Goal: Task Accomplishment & Management: Complete application form

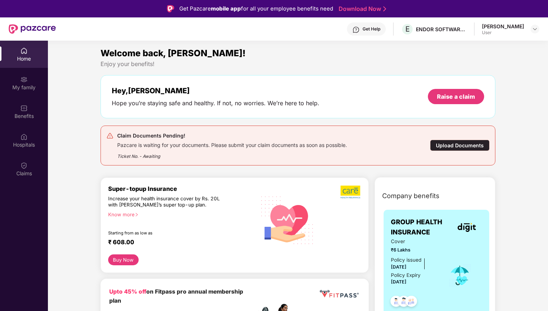
click at [462, 145] on div "Upload Documents" at bounding box center [460, 145] width 60 height 11
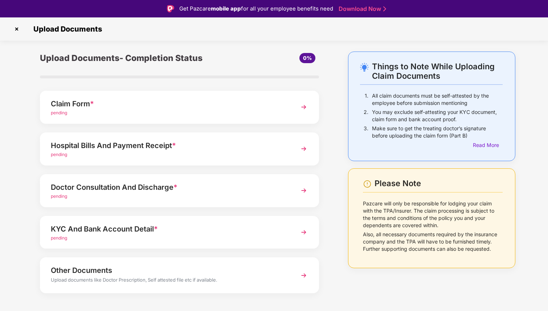
click at [112, 151] on div "pending" at bounding box center [169, 154] width 236 height 7
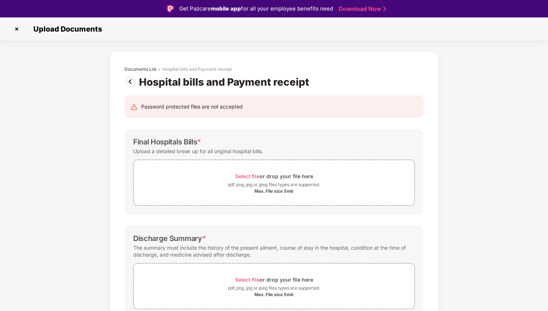
click at [309, 82] on div "Hospital bills and Payment receipt" at bounding box center [225, 82] width 173 height 12
drag, startPoint x: 193, startPoint y: 142, endPoint x: 128, endPoint y: 142, distance: 65.0
click at [128, 142] on div "Final Hospitals Bills * Upload a detailed break up for all original hospital bi…" at bounding box center [274, 172] width 299 height 86
copy div "Final Hospitals Bills"
click at [245, 176] on span "Select file" at bounding box center [247, 176] width 24 height 6
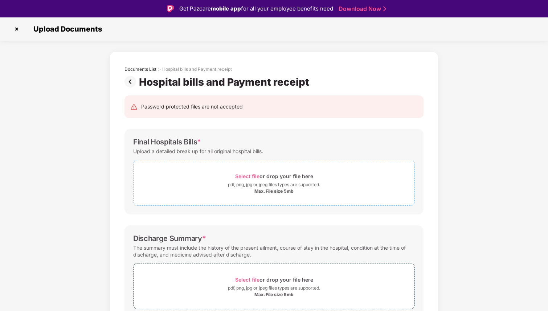
click at [252, 174] on span "Select file" at bounding box center [247, 176] width 24 height 6
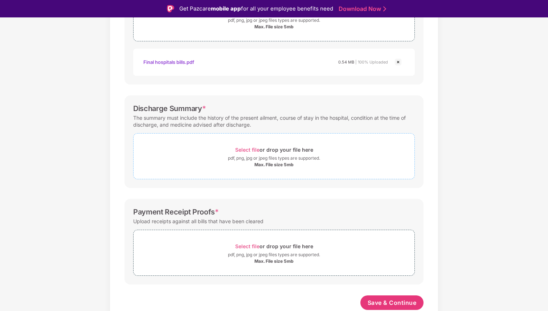
scroll to position [165, 0]
click at [249, 147] on span "Select file" at bounding box center [247, 150] width 24 height 6
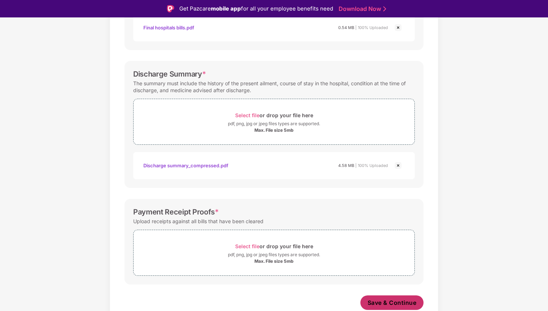
scroll to position [199, 0]
click at [393, 295] on div "Password protected files are not accepted Final Hospitals Bills * Upload a deta…" at bounding box center [274, 106] width 321 height 435
click at [390, 305] on span "Save & Continue" at bounding box center [392, 303] width 49 height 8
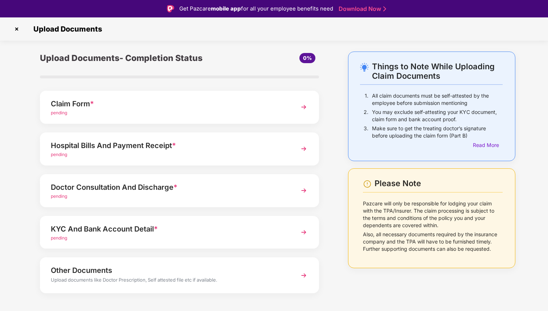
click at [113, 184] on div "Doctor Consultation And Discharge *" at bounding box center [169, 188] width 236 height 12
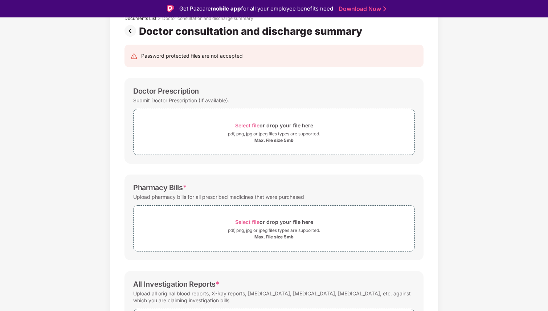
scroll to position [56, 0]
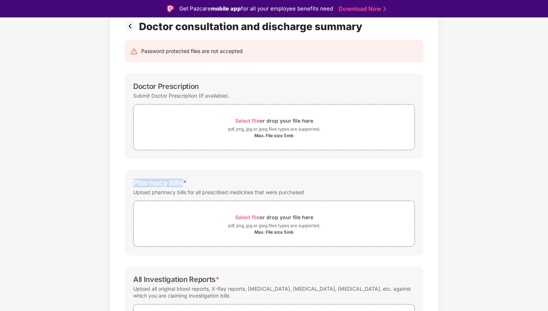
drag, startPoint x: 183, startPoint y: 182, endPoint x: 131, endPoint y: 181, distance: 51.2
click at [131, 181] on div "Pharmacy Bills * Upload pharmacy bills for all prescribed medicines that were p…" at bounding box center [274, 213] width 299 height 86
copy div "Pharmacy Bills"
click at [251, 216] on span "Select file" at bounding box center [247, 217] width 24 height 6
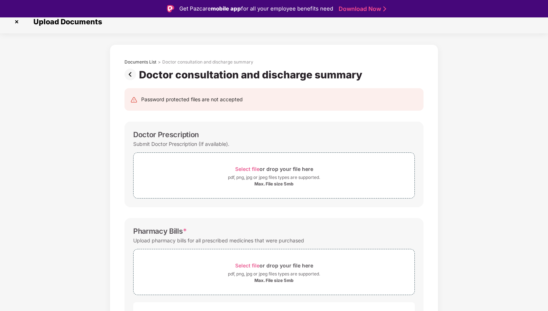
scroll to position [8, 0]
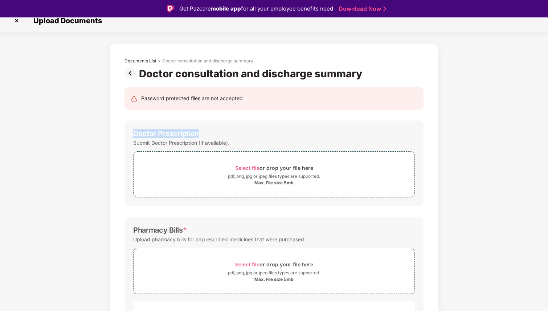
drag, startPoint x: 201, startPoint y: 135, endPoint x: 131, endPoint y: 136, distance: 69.7
click at [131, 136] on div "Doctor Prescription Submit Doctor Prescription (If available). Select file or d…" at bounding box center [274, 164] width 299 height 86
copy div "Doctor Prescription"
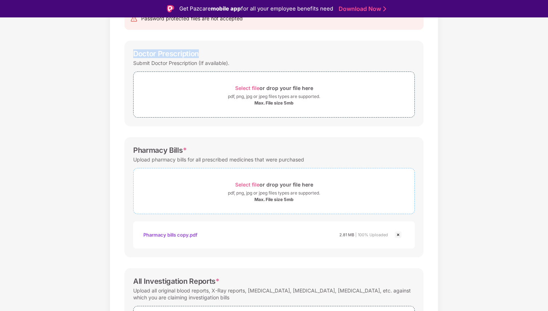
scroll to position [108, 0]
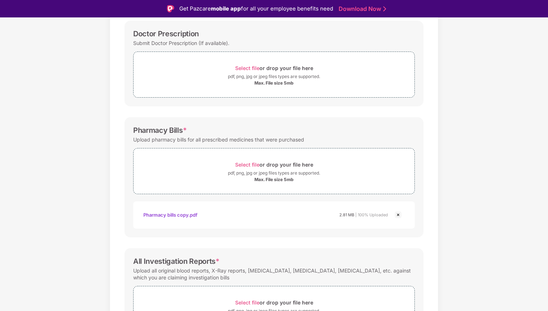
click at [204, 29] on div "Doctor Prescription Submit Doctor Prescription (If available). Select file or d…" at bounding box center [274, 64] width 299 height 86
drag, startPoint x: 201, startPoint y: 35, endPoint x: 128, endPoint y: 35, distance: 73.0
click at [128, 35] on div "Doctor Prescription Submit Doctor Prescription (If available). Select file or d…" at bounding box center [274, 64] width 299 height 86
copy div "Doctor Prescription"
click at [246, 67] on span "Select file" at bounding box center [247, 68] width 24 height 6
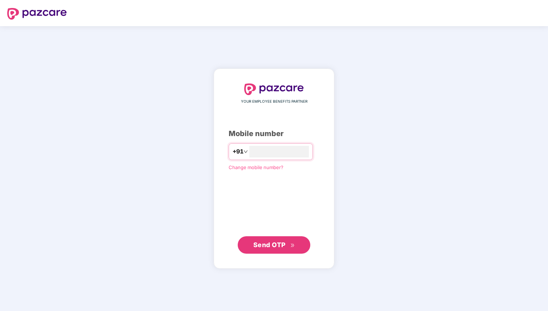
type input "**********"
click at [267, 249] on span "Send OTP" at bounding box center [274, 245] width 42 height 10
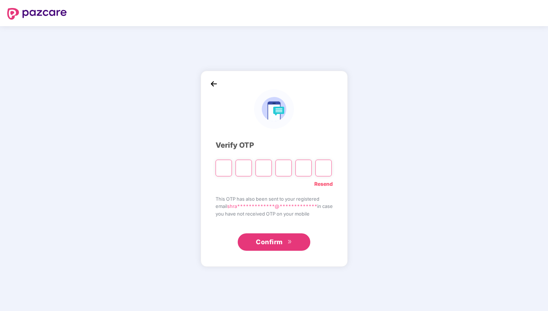
type input "*"
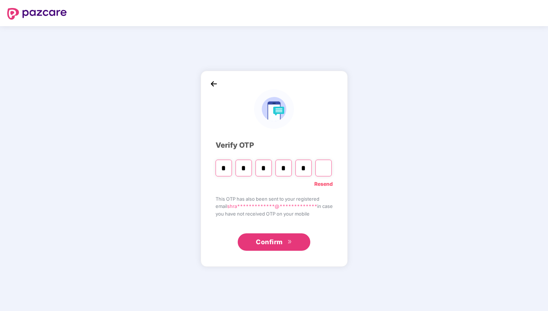
type input "*"
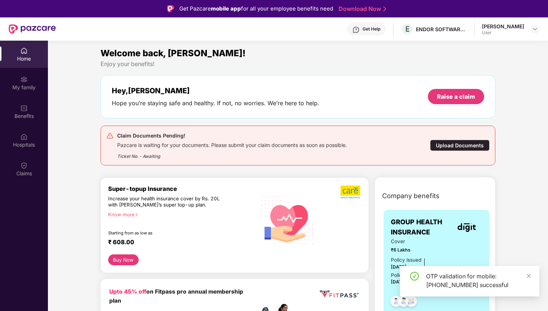
click at [460, 145] on div "Upload Documents" at bounding box center [460, 145] width 60 height 11
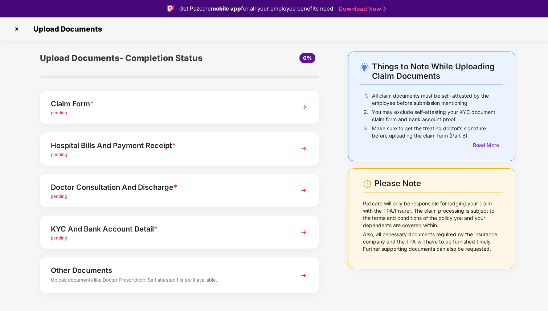
click at [238, 149] on div "Hospital Bills And Payment Receipt *" at bounding box center [169, 146] width 236 height 12
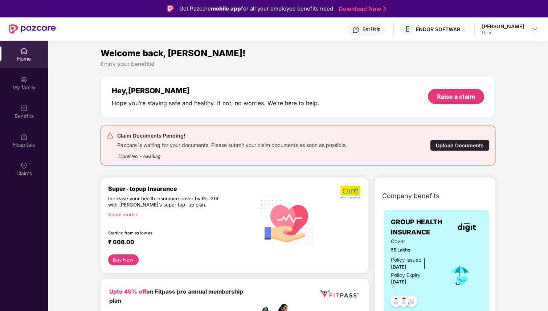
click at [460, 146] on div "Upload Documents" at bounding box center [460, 145] width 60 height 11
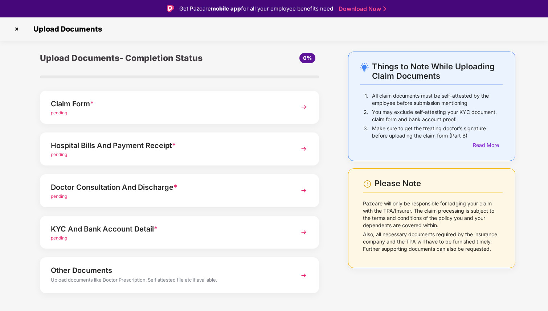
click at [175, 188] on span "*" at bounding box center [176, 187] width 4 height 9
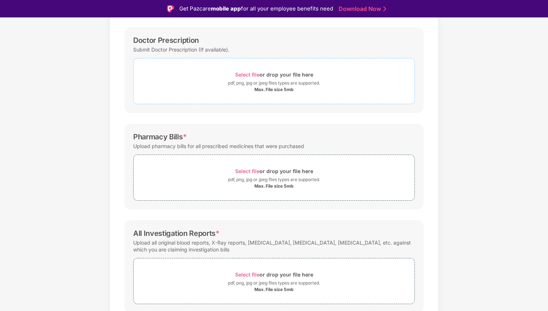
scroll to position [86, 0]
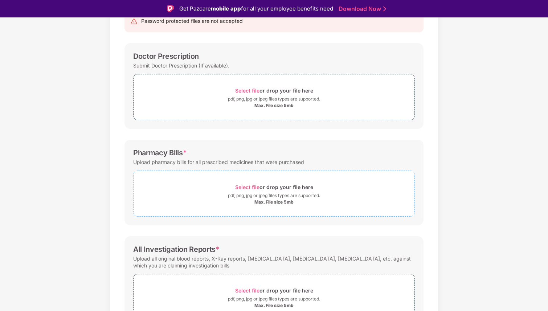
click at [248, 186] on span "Select file" at bounding box center [247, 187] width 24 height 6
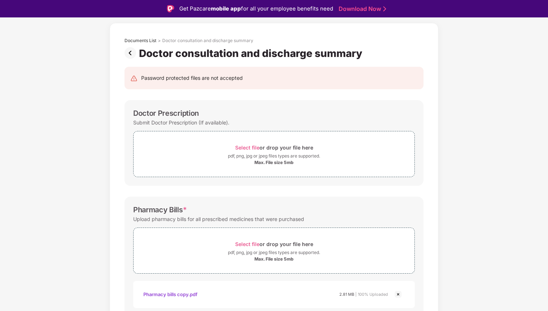
scroll to position [0, 0]
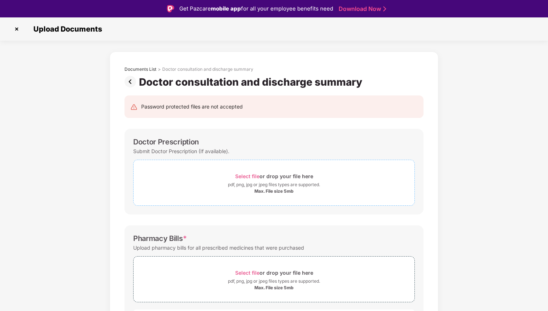
click at [251, 167] on span "Select file or drop your file here pdf, png, jpg or jpeg files types are suppor…" at bounding box center [274, 183] width 281 height 35
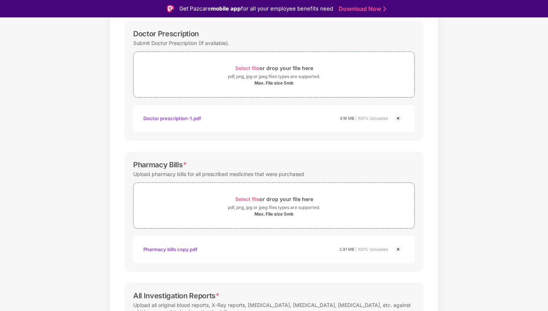
scroll to position [199, 0]
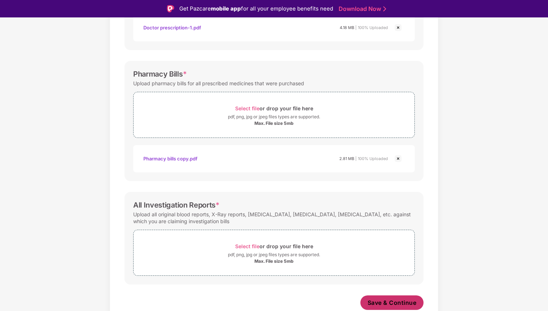
click at [385, 301] on span "Save & Continue" at bounding box center [392, 303] width 49 height 8
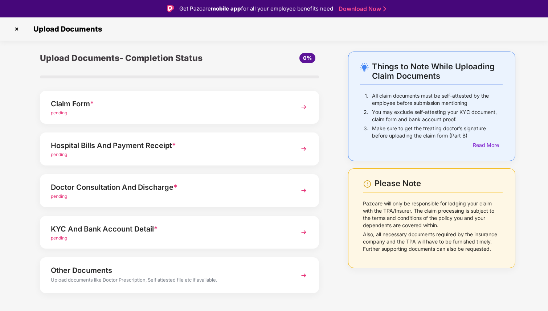
click at [306, 190] on img at bounding box center [303, 190] width 13 height 13
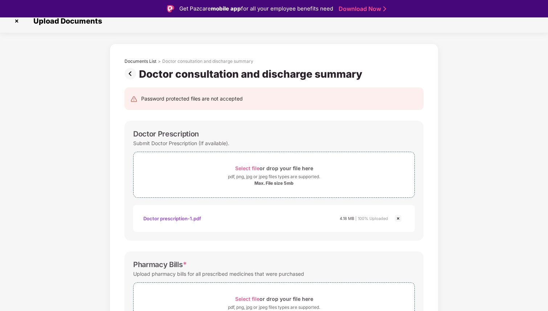
scroll to position [6, 0]
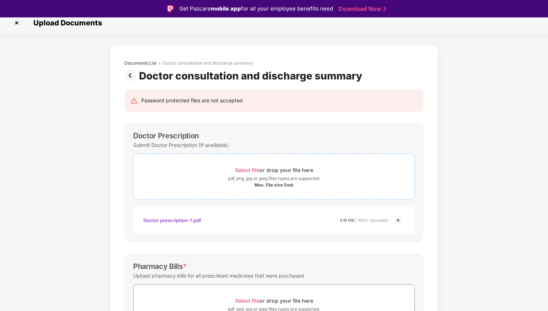
click at [251, 167] on span "Select file" at bounding box center [247, 170] width 24 height 6
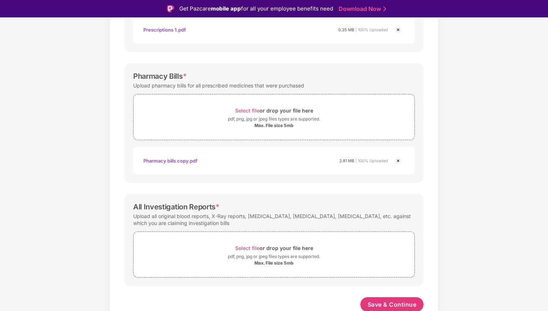
scroll to position [233, 0]
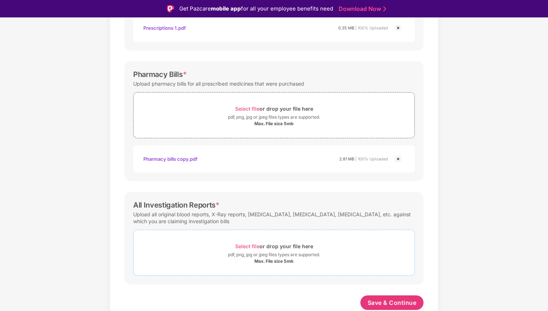
click at [248, 247] on span "Select file" at bounding box center [247, 246] width 24 height 6
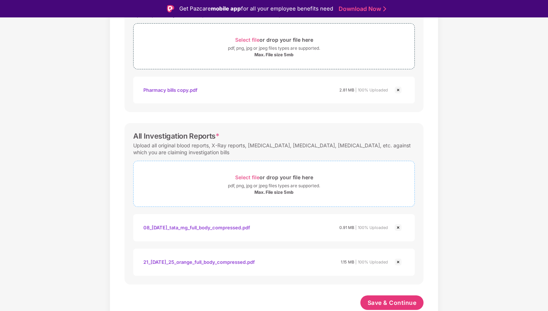
click at [248, 161] on div "Select file or drop your file here pdf, png, jpg or jpeg files types are suppor…" at bounding box center [274, 184] width 282 height 46
click at [249, 176] on span "Select file" at bounding box center [247, 177] width 24 height 6
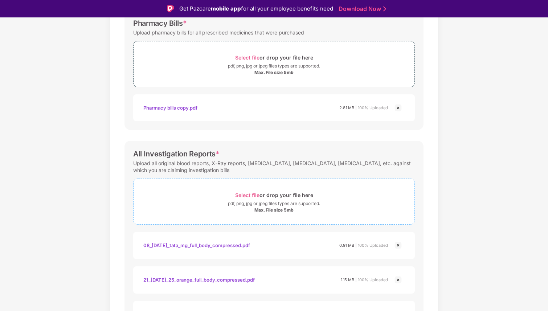
scroll to position [336, 0]
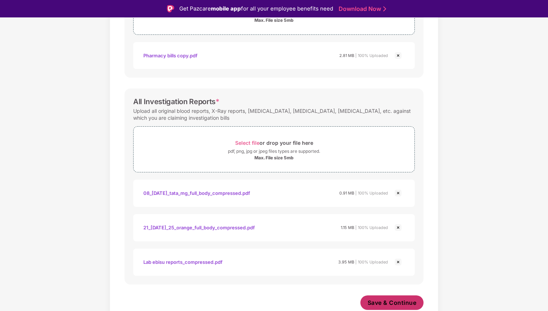
click at [394, 308] on button "Save & Continue" at bounding box center [393, 303] width 64 height 15
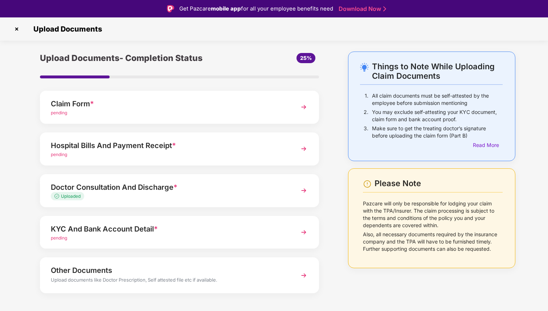
click at [191, 187] on div "Doctor Consultation And Discharge *" at bounding box center [169, 188] width 236 height 12
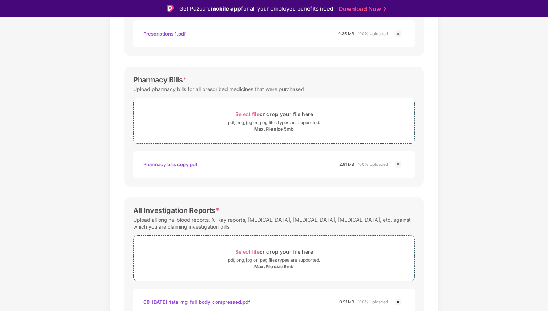
scroll to position [335, 0]
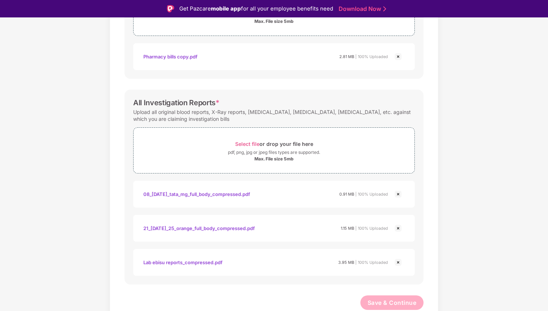
click at [207, 263] on div "Lab ebisu reports_compressed.pdf" at bounding box center [182, 262] width 79 height 12
click at [253, 144] on span "Select file" at bounding box center [247, 144] width 24 height 6
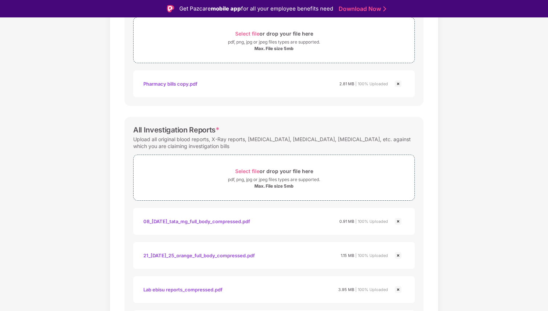
scroll to position [369, 0]
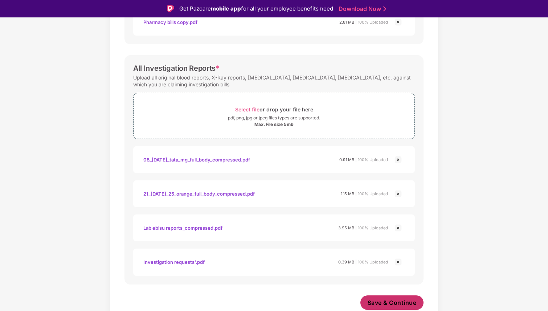
click at [372, 307] on span "Save & Continue" at bounding box center [392, 303] width 49 height 8
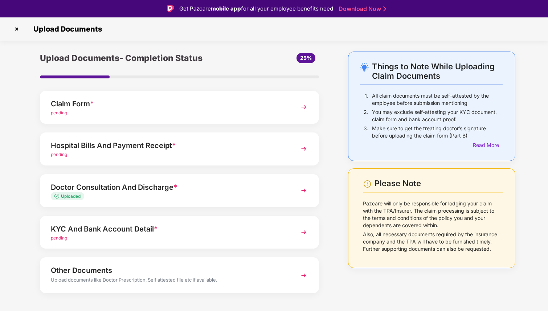
click at [83, 149] on div "Hospital Bills And Payment Receipt *" at bounding box center [169, 146] width 236 height 12
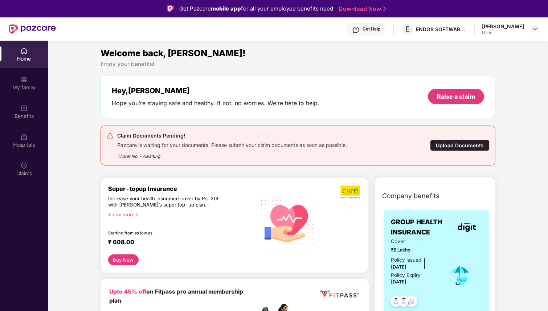
click at [449, 146] on div "Upload Documents" at bounding box center [460, 145] width 60 height 11
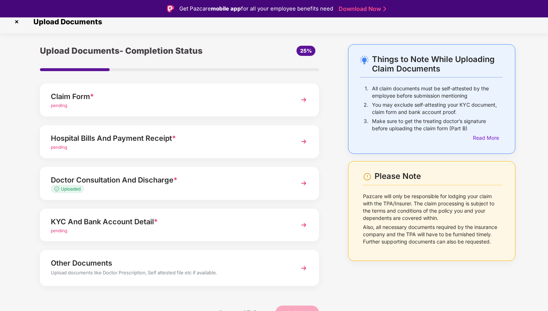
scroll to position [10, 0]
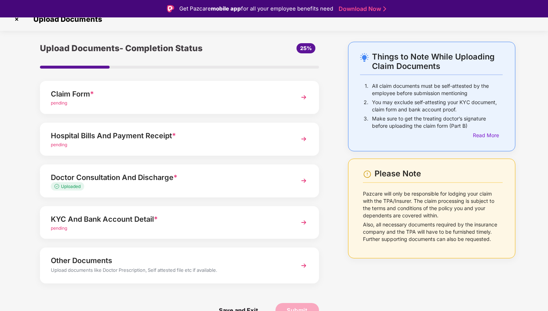
click at [299, 173] on div "Doctor Consultation And Discharge * Uploaded" at bounding box center [179, 181] width 279 height 33
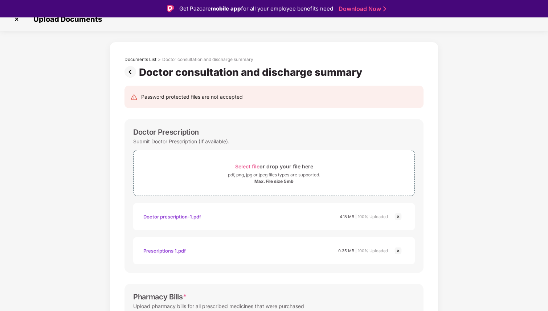
click at [172, 215] on div "Doctor prescription-1.pdf" at bounding box center [172, 217] width 58 height 12
click at [398, 216] on img at bounding box center [398, 216] width 9 height 9
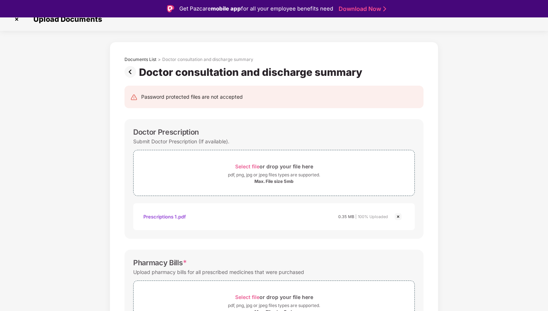
click at [175, 214] on div "Prescriptions 1.pdf" at bounding box center [164, 217] width 42 height 12
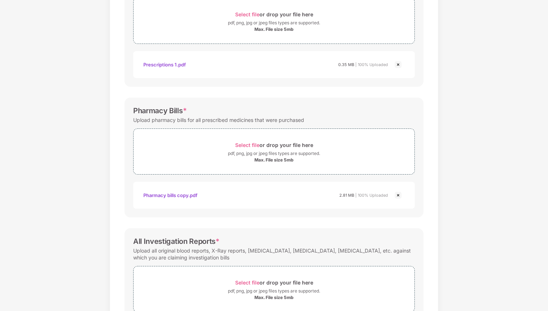
scroll to position [0, 0]
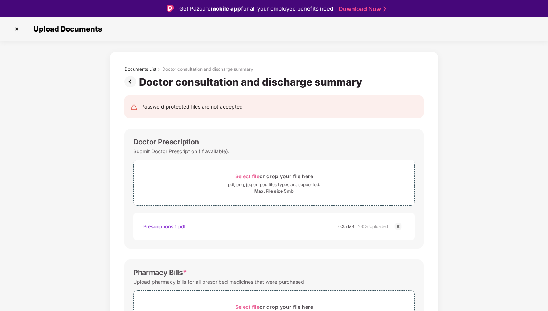
click at [16, 27] on img at bounding box center [17, 29] width 12 height 12
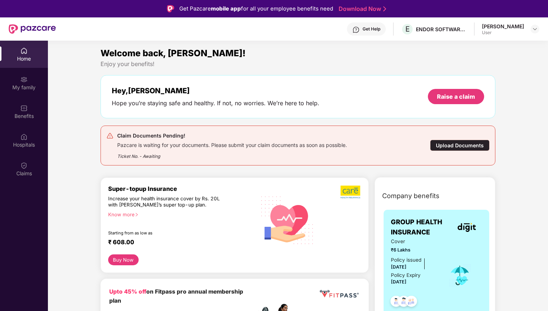
click at [443, 143] on div "Upload Documents" at bounding box center [460, 145] width 60 height 11
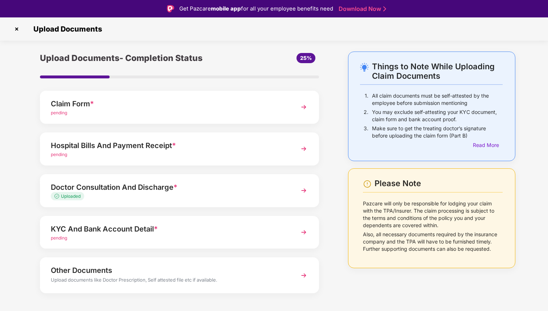
click at [299, 147] on img at bounding box center [303, 148] width 13 height 13
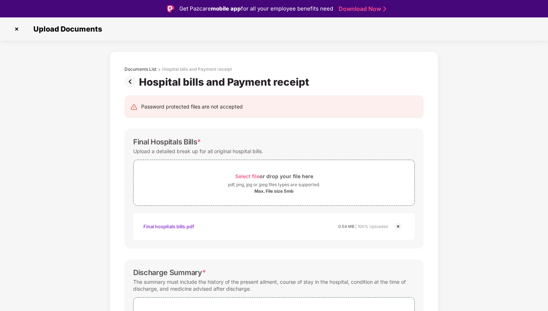
scroll to position [198, 0]
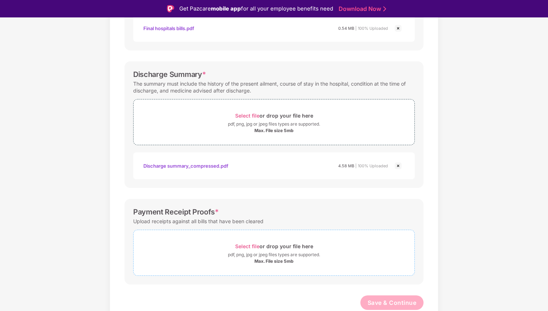
click at [249, 246] on span "Select file" at bounding box center [247, 246] width 24 height 6
click at [253, 247] on span "Select file" at bounding box center [247, 246] width 24 height 6
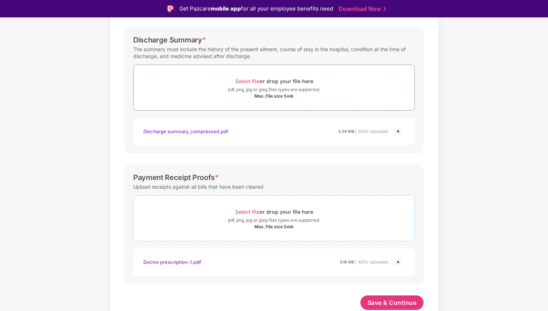
click at [247, 211] on span "Select file" at bounding box center [247, 212] width 24 height 6
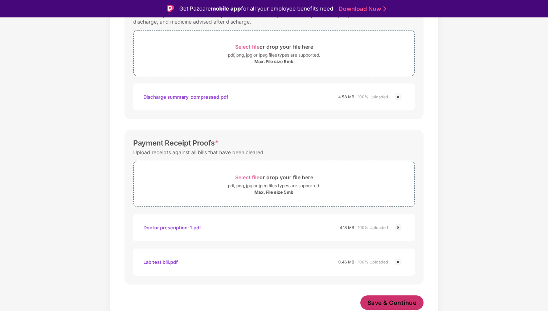
click at [396, 306] on span "Save & Continue" at bounding box center [392, 303] width 49 height 8
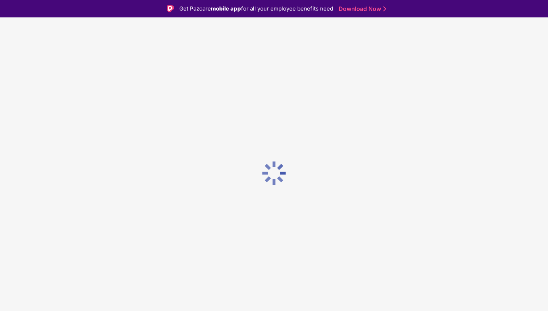
scroll to position [0, 0]
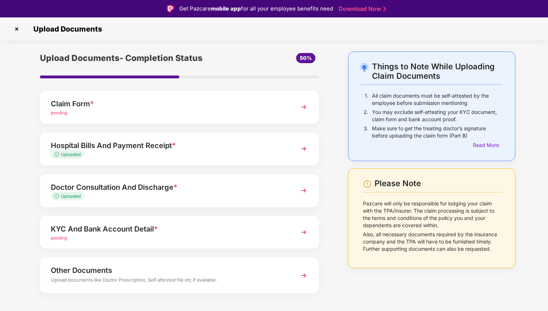
click at [305, 190] on img at bounding box center [303, 190] width 13 height 13
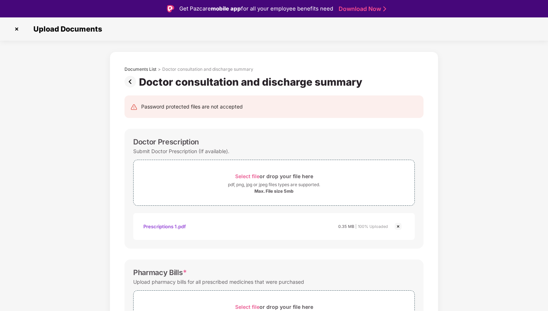
click at [16, 28] on img at bounding box center [17, 29] width 12 height 12
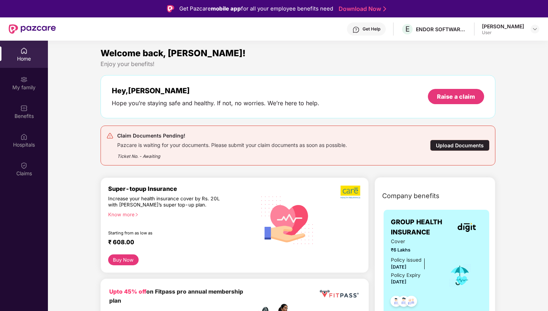
click at [442, 152] on div "Claim Documents Pending! Pazcare is waiting for your documents. Please submit y…" at bounding box center [297, 145] width 383 height 28
click at [443, 145] on div "Upload Documents" at bounding box center [460, 145] width 60 height 11
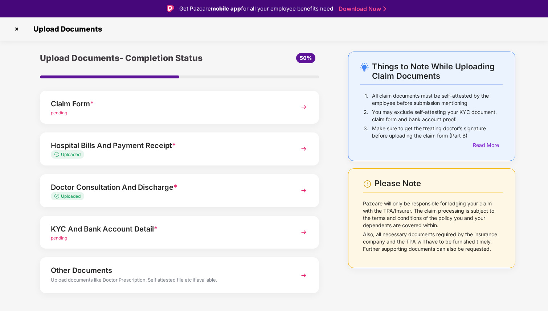
scroll to position [10, 0]
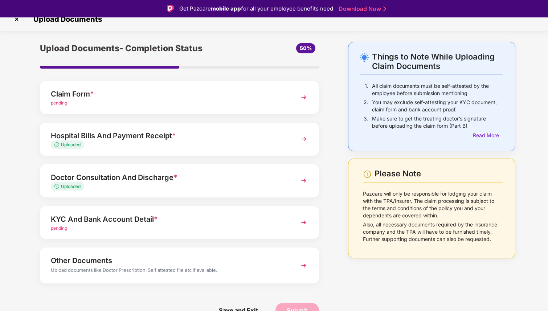
click at [292, 184] on div "Doctor Consultation And Discharge * Uploaded" at bounding box center [179, 181] width 279 height 33
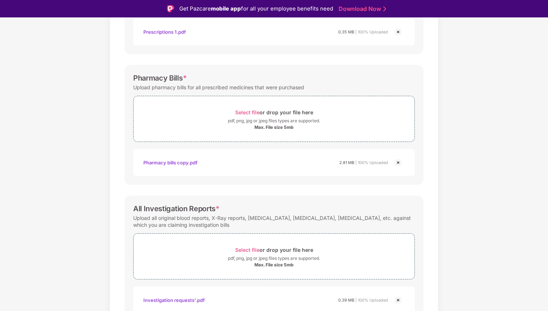
scroll to position [196, 0]
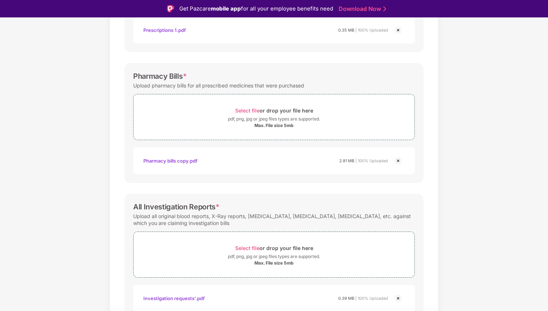
click at [182, 161] on div "Pharmacy bills copy.pdf" at bounding box center [170, 161] width 54 height 12
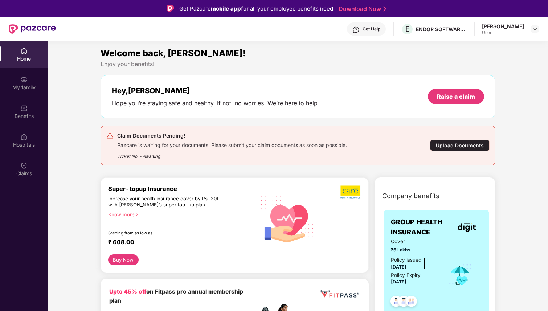
click at [444, 147] on div "Upload Documents" at bounding box center [460, 145] width 60 height 11
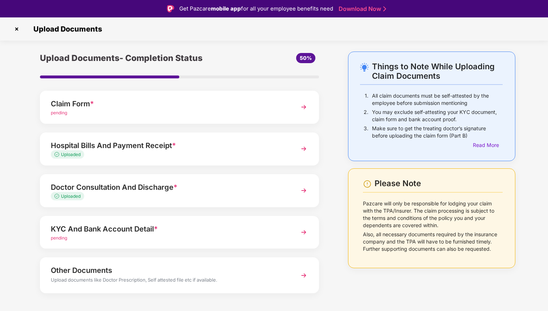
scroll to position [10, 0]
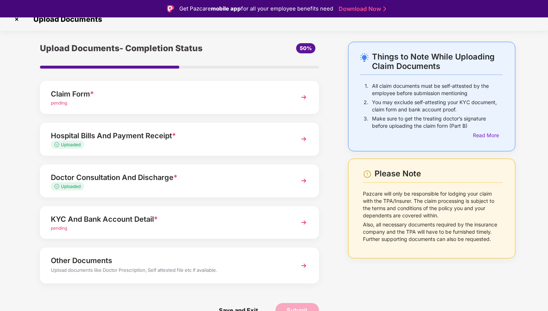
click at [177, 223] on div "KYC And Bank Account Detail *" at bounding box center [169, 220] width 236 height 12
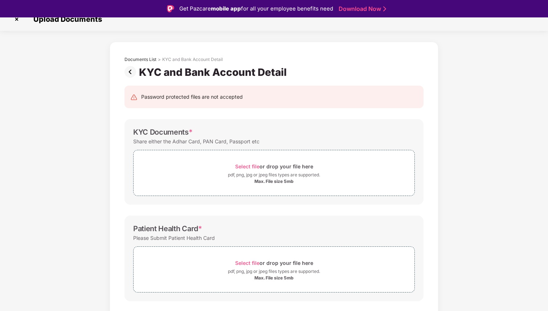
scroll to position [0, 0]
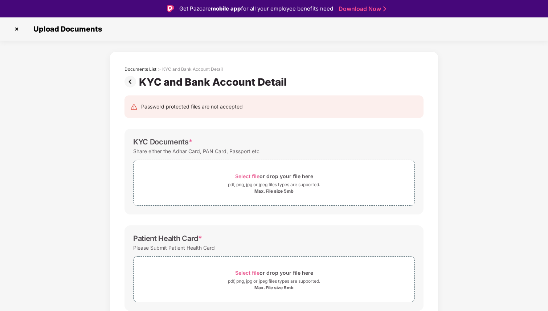
click at [15, 28] on img at bounding box center [17, 29] width 12 height 12
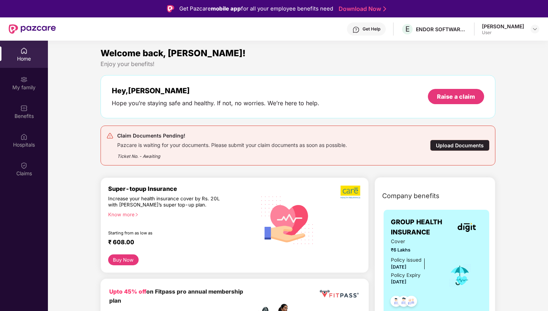
click at [460, 144] on div "Upload Documents" at bounding box center [460, 145] width 60 height 11
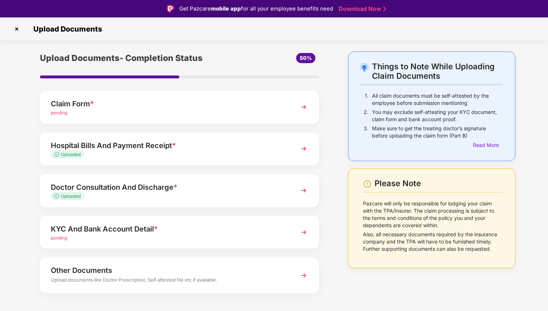
click at [239, 96] on div "Claim Form * pending" at bounding box center [179, 107] width 279 height 33
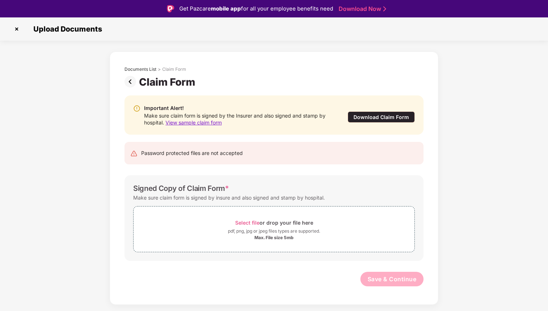
click at [366, 118] on div "Download Claim Form" at bounding box center [381, 116] width 67 height 11
click at [16, 29] on img at bounding box center [17, 29] width 12 height 12
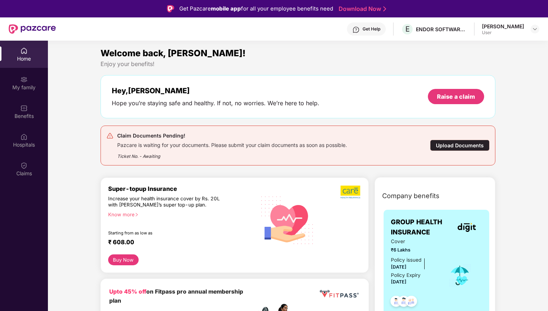
click at [447, 146] on div "Upload Documents" at bounding box center [460, 145] width 60 height 11
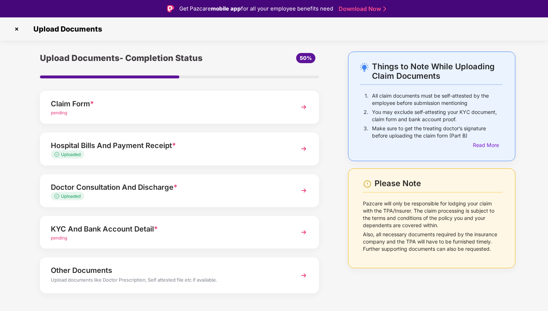
scroll to position [10, 0]
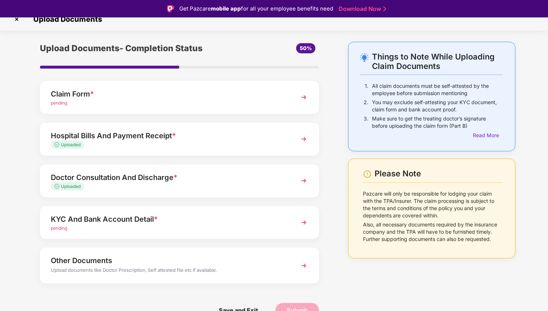
click at [271, 229] on div "pending" at bounding box center [169, 228] width 236 height 7
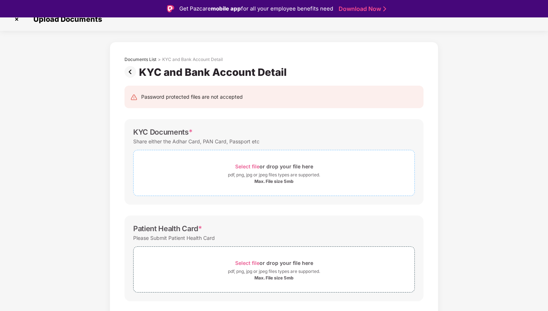
click at [248, 167] on span "Select file" at bounding box center [247, 166] width 24 height 6
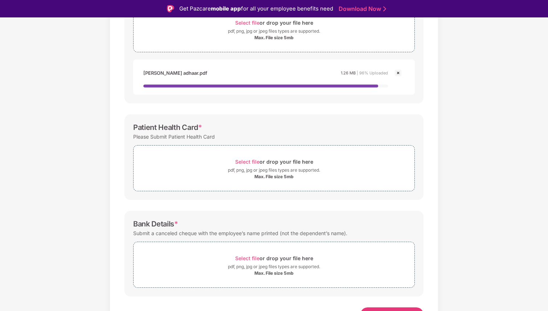
scroll to position [155, 0]
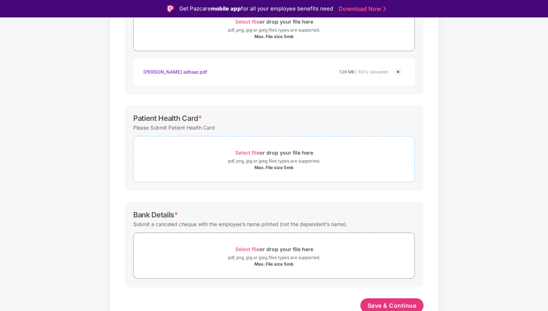
click at [247, 153] on span "Select file" at bounding box center [247, 153] width 24 height 6
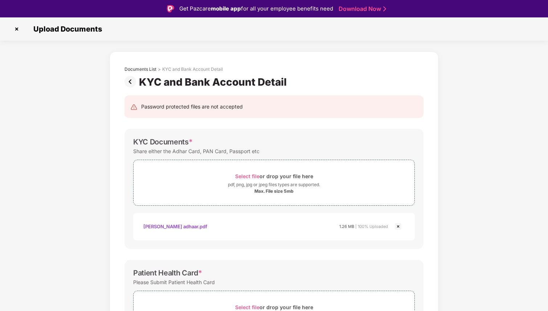
click at [13, 31] on img at bounding box center [17, 29] width 12 height 12
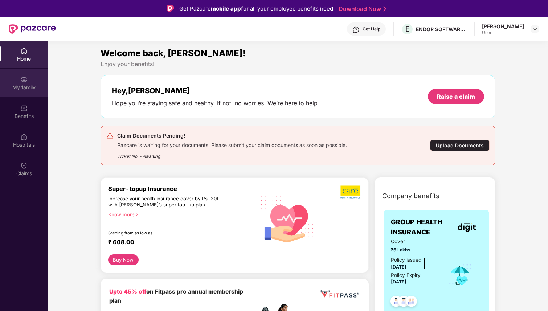
click at [22, 85] on div "My family" at bounding box center [24, 87] width 48 height 7
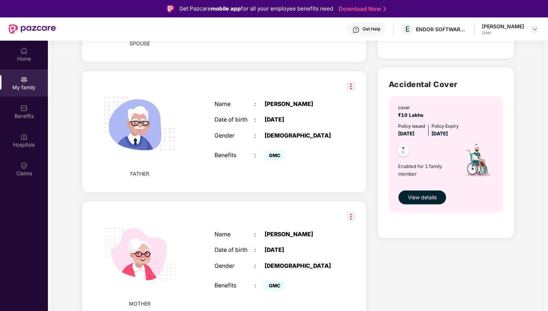
scroll to position [374, 0]
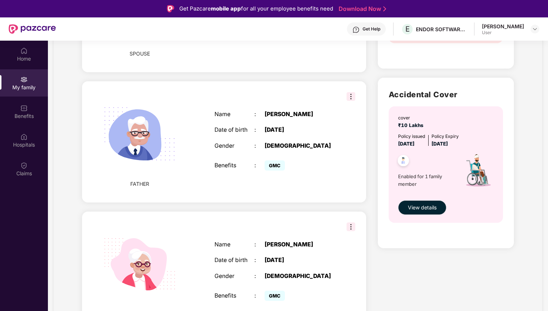
click at [351, 227] on img at bounding box center [351, 227] width 9 height 9
click at [324, 204] on div "Add Family Member New member can be added to the policy [DATE] of marriage or c…" at bounding box center [224, 27] width 296 height 630
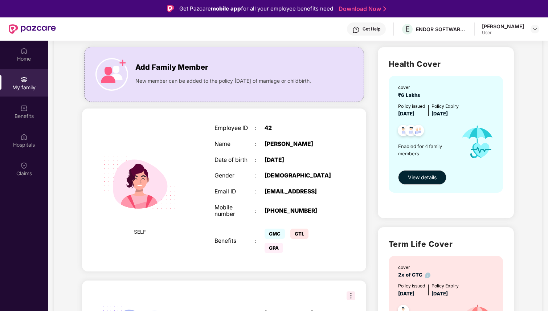
scroll to position [0, 0]
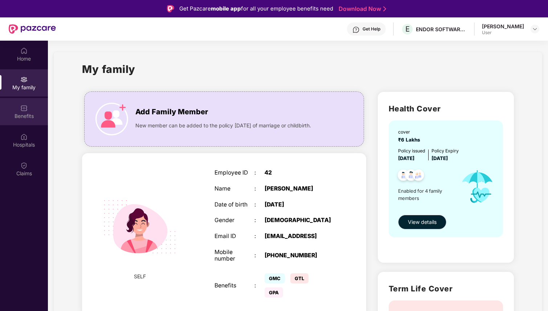
click at [24, 110] on img at bounding box center [23, 108] width 7 height 7
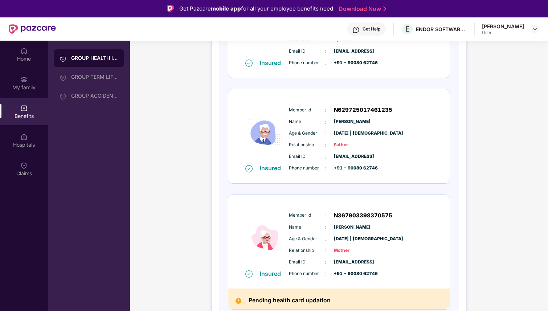
scroll to position [272, 0]
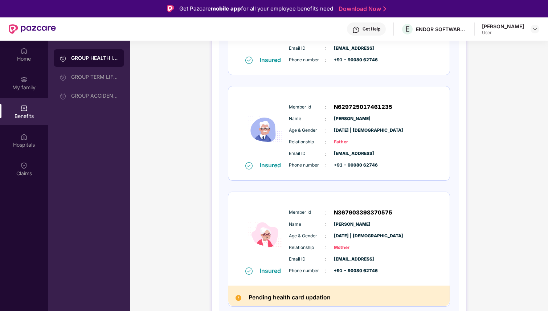
click at [301, 242] on div "Member Id : N367903398370575 Name : [PERSON_NAME] Age & Gender : [DATE] | [DEMO…" at bounding box center [361, 242] width 148 height 74
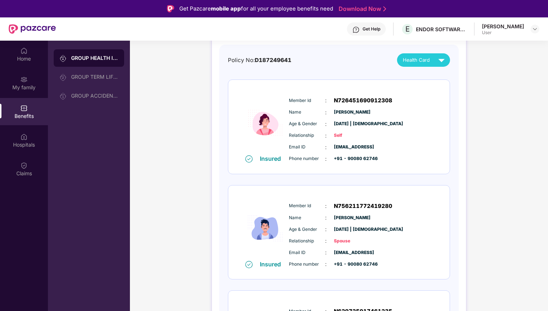
scroll to position [0, 0]
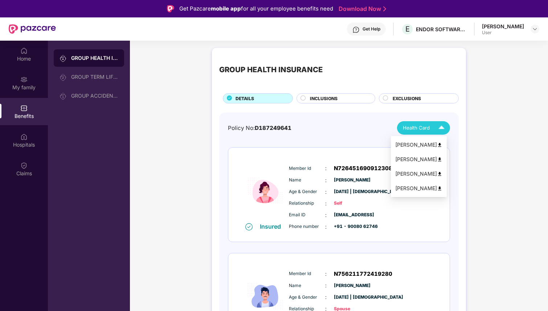
click at [440, 127] on img at bounding box center [441, 128] width 13 height 13
click at [443, 187] on img at bounding box center [439, 188] width 5 height 5
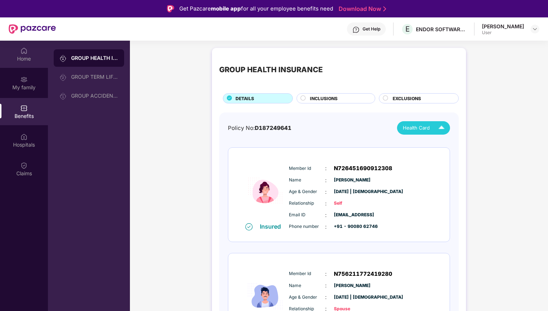
click at [25, 58] on div "Home" at bounding box center [24, 58] width 48 height 7
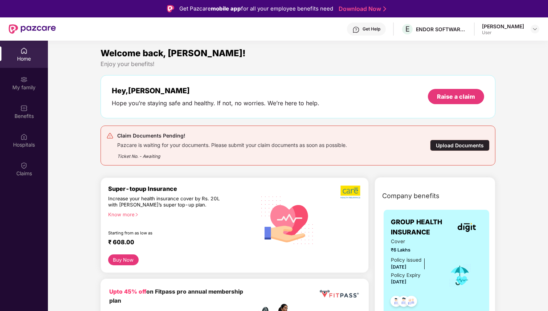
click at [446, 143] on div "Upload Documents" at bounding box center [460, 145] width 60 height 11
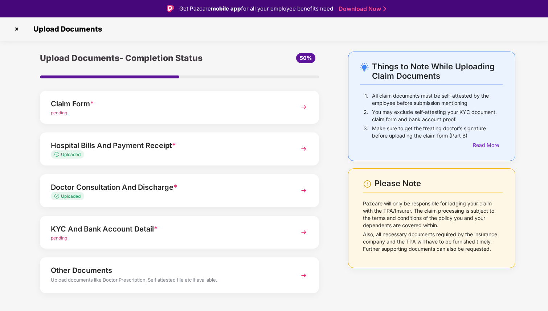
click at [299, 231] on img at bounding box center [303, 232] width 13 height 13
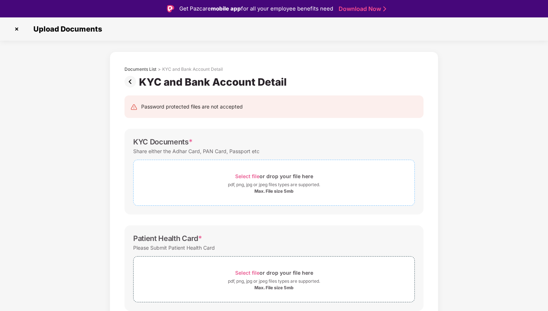
click at [249, 175] on span "Select file" at bounding box center [247, 176] width 24 height 6
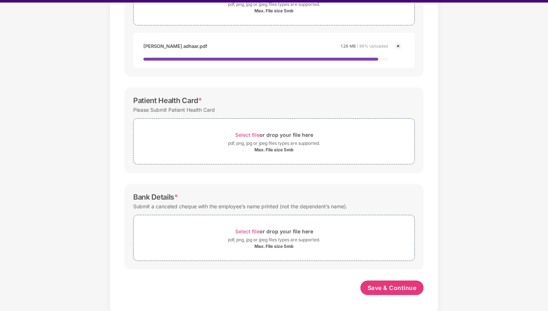
scroll to position [17, 0]
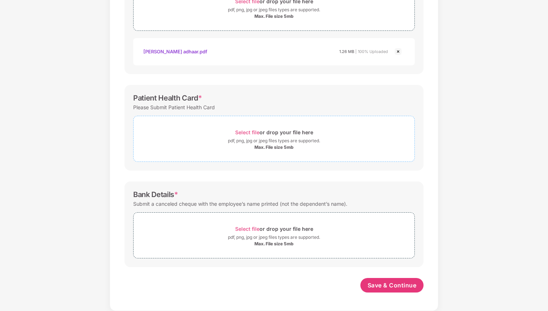
click at [246, 131] on span "Select file" at bounding box center [247, 132] width 24 height 6
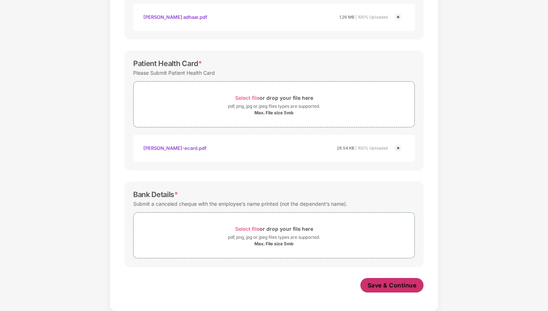
scroll to position [192, 0]
click at [381, 283] on span "Save & Continue" at bounding box center [392, 285] width 49 height 8
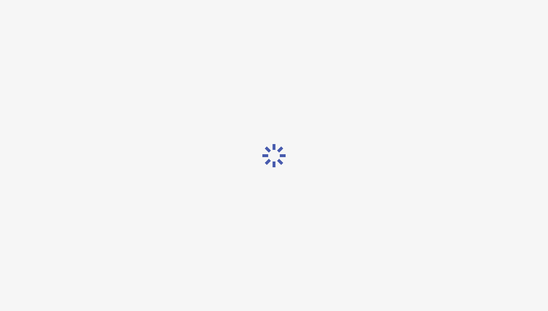
scroll to position [0, 0]
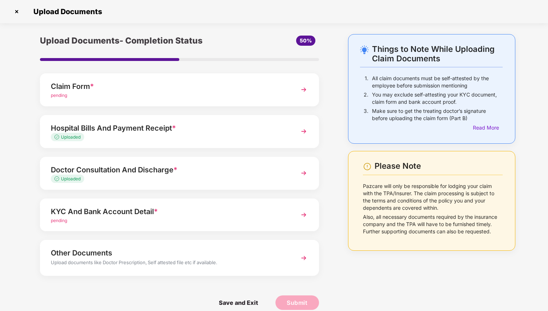
click at [306, 214] on img at bounding box center [303, 214] width 13 height 13
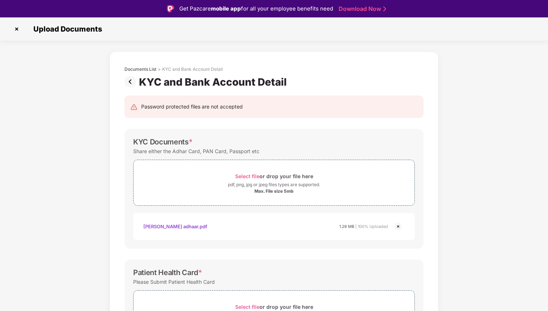
scroll to position [191, 0]
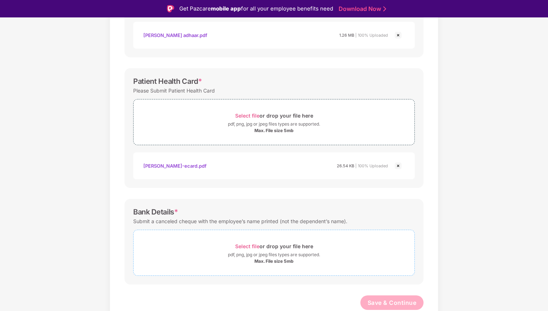
click at [248, 242] on div "Select file or drop your file here" at bounding box center [274, 247] width 78 height 10
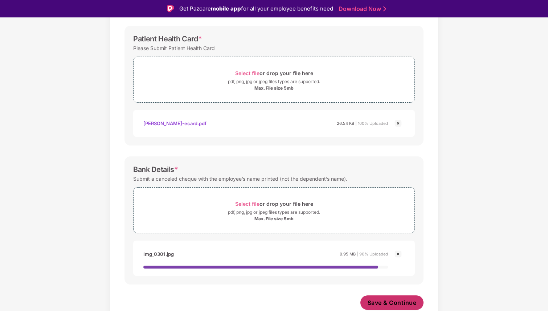
click at [394, 304] on span "Save & Continue" at bounding box center [392, 303] width 49 height 8
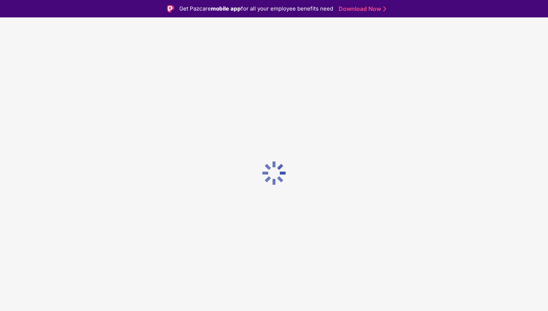
scroll to position [0, 0]
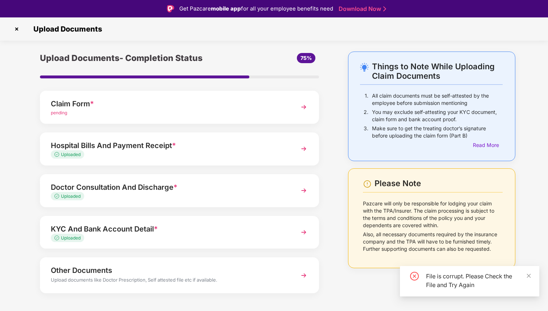
click at [303, 110] on img at bounding box center [303, 107] width 13 height 13
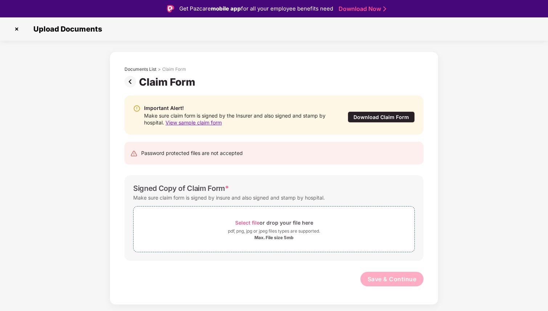
click at [214, 123] on span "View sample claim form" at bounding box center [194, 122] width 56 height 6
click at [16, 28] on img at bounding box center [17, 29] width 12 height 12
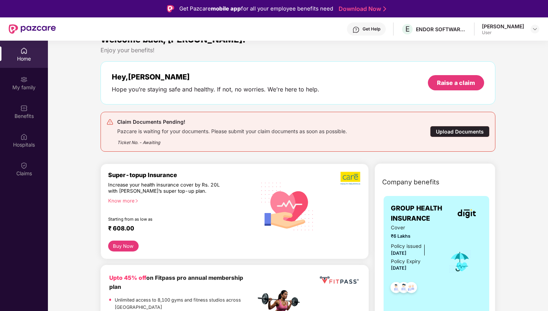
scroll to position [8, 0]
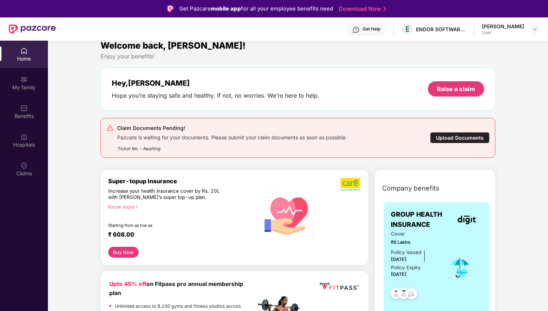
click at [321, 134] on div "Pazcare is waiting for your documents. Please submit your claim documents as so…" at bounding box center [232, 137] width 230 height 8
click at [142, 137] on div "Pazcare is waiting for your documents. Please submit your claim documents as so…" at bounding box center [232, 137] width 230 height 8
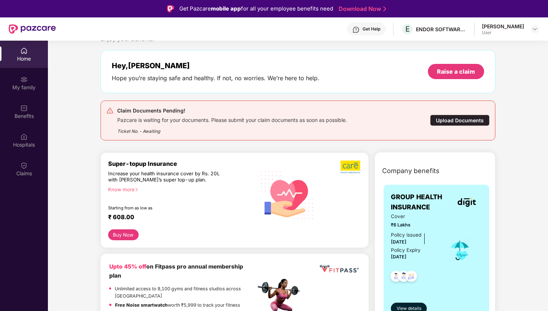
scroll to position [0, 0]
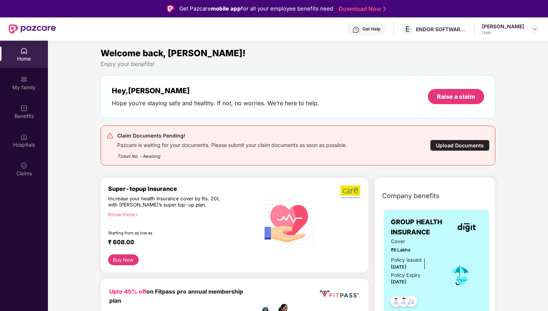
click at [448, 146] on div "Upload Documents" at bounding box center [460, 145] width 60 height 11
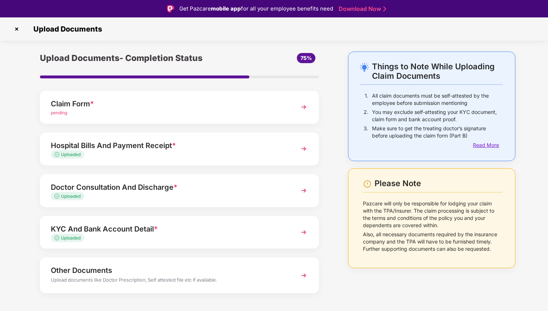
click at [476, 143] on div "Read More" at bounding box center [488, 145] width 30 height 8
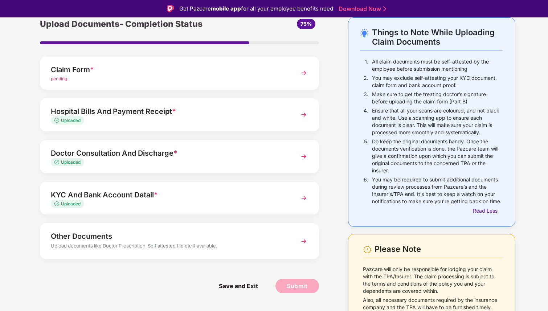
scroll to position [46, 0]
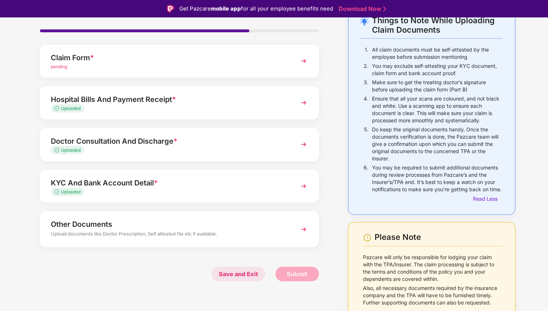
click at [239, 274] on span "Save and Exit" at bounding box center [239, 274] width 54 height 15
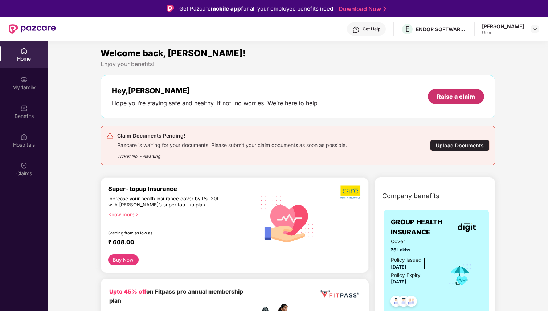
click at [442, 98] on div "Raise a claim" at bounding box center [456, 97] width 38 height 8
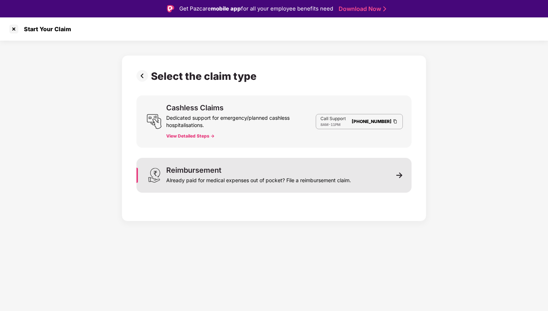
click at [207, 176] on div "Already paid for medical expenses out of pocket? File a reimbursement claim." at bounding box center [258, 179] width 185 height 10
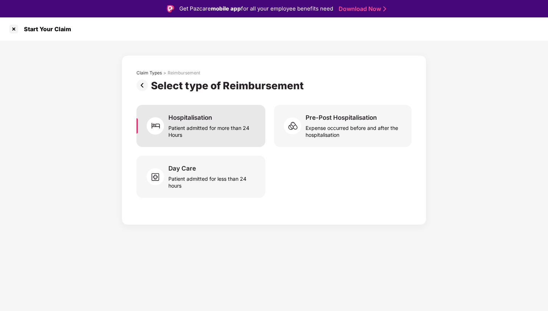
click at [224, 137] on div "Patient admitted for more than 24 Hours" at bounding box center [213, 130] width 88 height 17
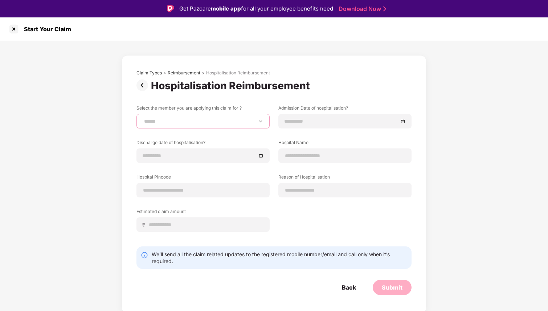
click at [214, 123] on select "**********" at bounding box center [203, 121] width 121 height 6
select select "**********"
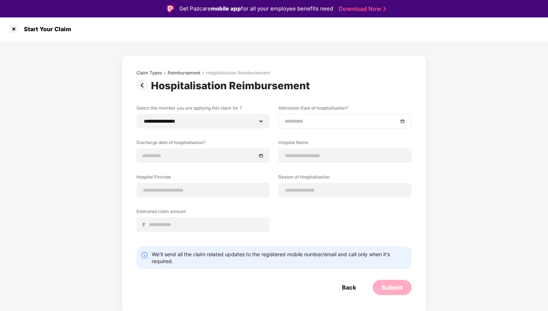
click at [308, 119] on input at bounding box center [342, 121] width 114 height 8
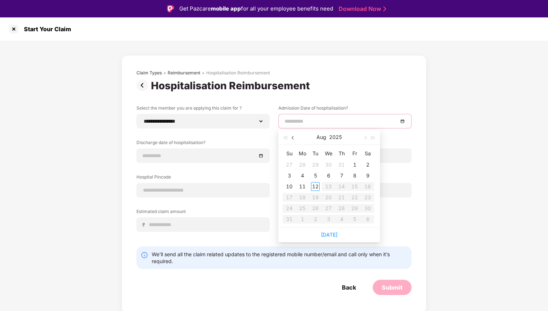
click at [292, 136] on button "button" at bounding box center [293, 137] width 8 height 15
click at [365, 137] on span "button" at bounding box center [365, 138] width 4 height 4
type input "**********"
click at [290, 175] on div "3" at bounding box center [289, 175] width 9 height 9
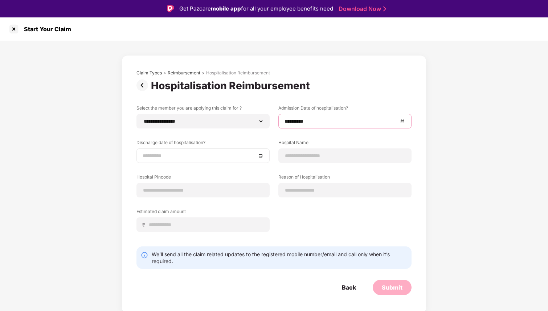
click at [237, 157] on input at bounding box center [200, 156] width 114 height 8
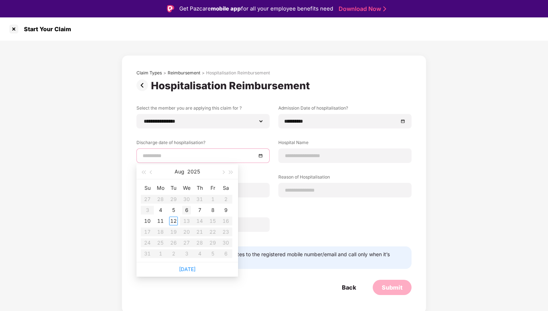
type input "**********"
click at [186, 210] on div "6" at bounding box center [186, 210] width 9 height 9
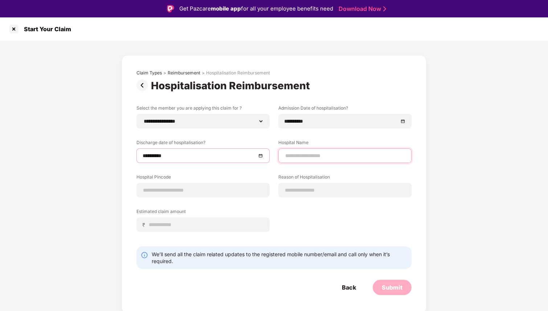
click at [314, 157] on input at bounding box center [345, 156] width 121 height 8
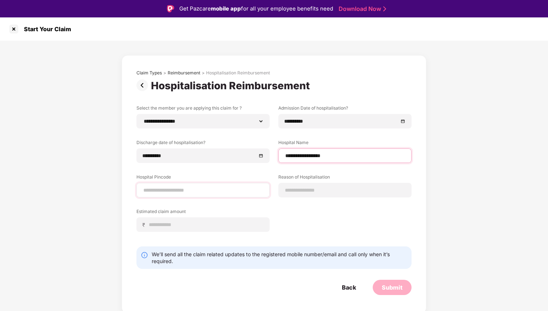
type input "**********"
click at [207, 191] on input at bounding box center [203, 191] width 121 height 8
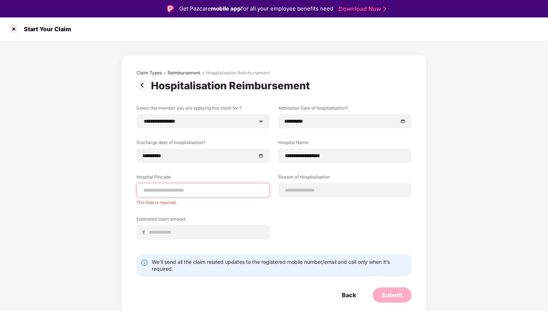
paste input "******"
type input "******"
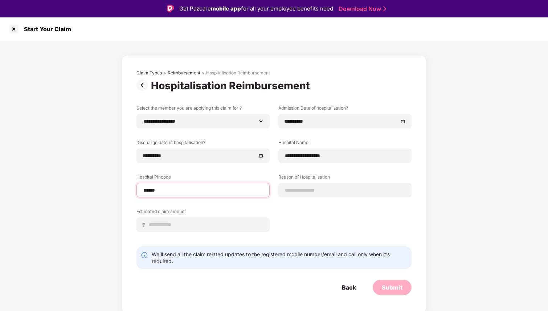
select select "*********"
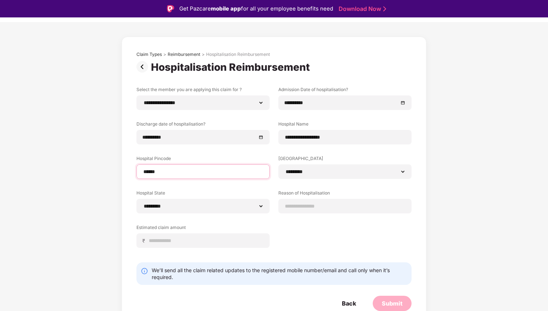
scroll to position [20, 0]
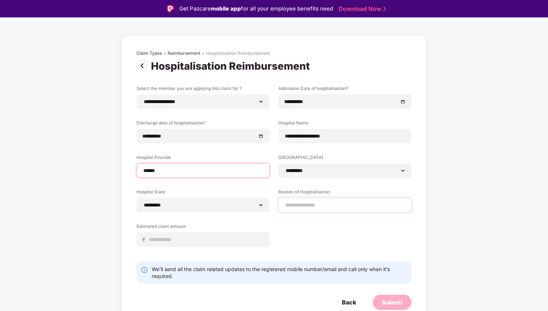
type input "******"
click at [303, 206] on input at bounding box center [345, 206] width 121 height 8
type input "**********"
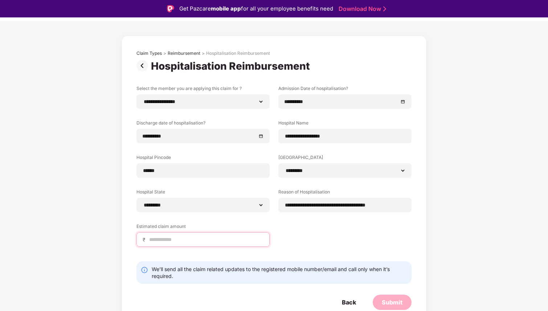
click at [195, 240] on input at bounding box center [206, 240] width 115 height 8
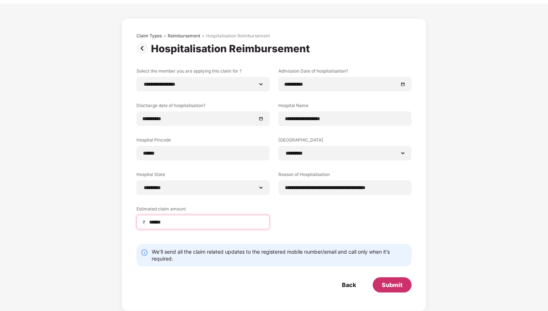
type input "******"
click at [389, 285] on div "Submit" at bounding box center [392, 285] width 21 height 8
click at [156, 222] on input "******" at bounding box center [206, 223] width 115 height 8
click at [352, 286] on div "Back" at bounding box center [349, 285] width 14 height 8
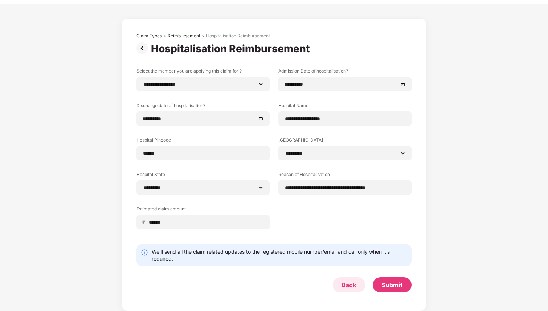
scroll to position [0, 0]
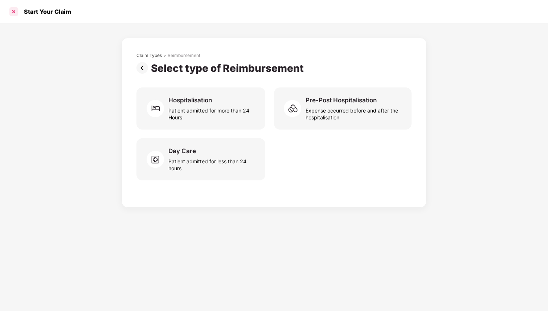
click at [12, 11] on div at bounding box center [14, 12] width 12 height 12
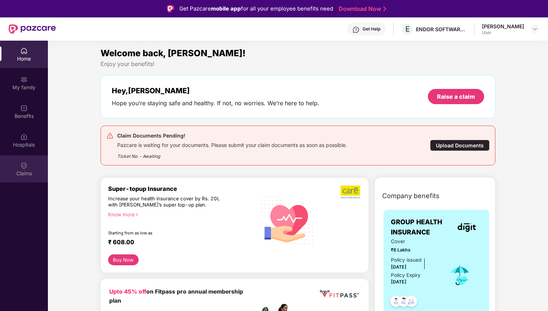
click at [24, 169] on div "Claims" at bounding box center [24, 168] width 48 height 27
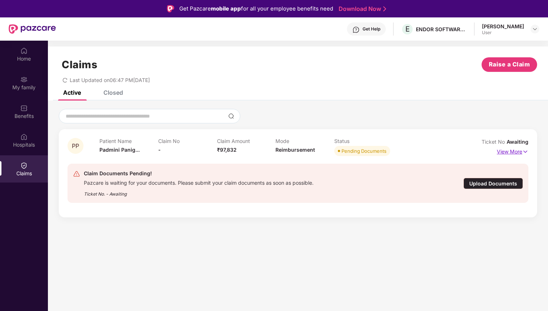
click at [523, 151] on img at bounding box center [526, 152] width 6 height 8
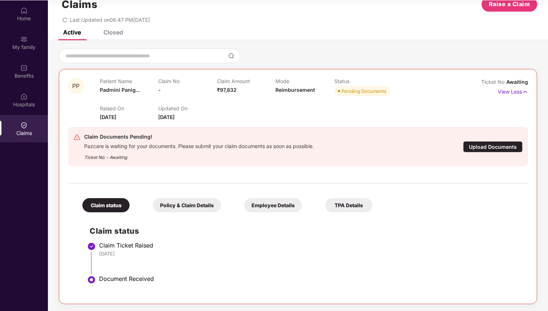
scroll to position [41, 0]
click at [207, 204] on div "Policy & Claim Details" at bounding box center [187, 205] width 68 height 14
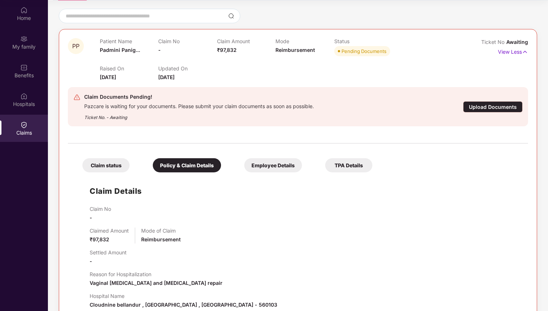
scroll to position [59, 0]
click at [297, 167] on div "Employee Details" at bounding box center [273, 166] width 58 height 14
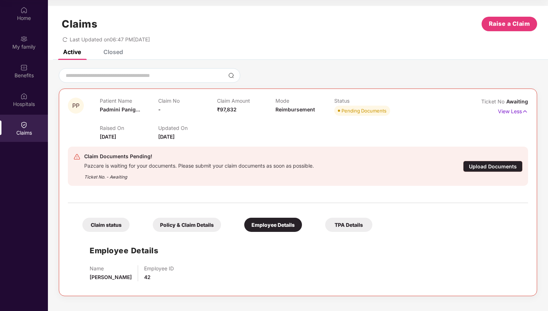
click at [352, 227] on div "TPA Details" at bounding box center [348, 225] width 47 height 14
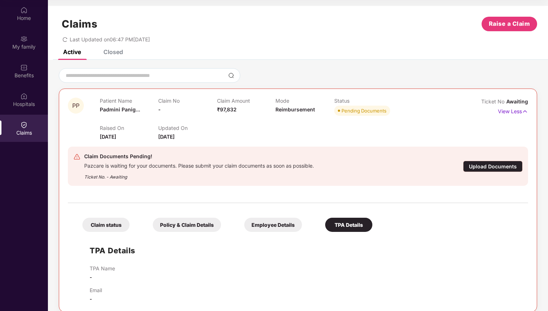
scroll to position [8, 0]
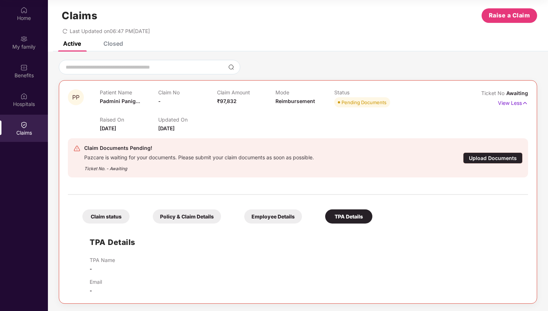
click at [115, 43] on div "Closed" at bounding box center [114, 43] width 20 height 7
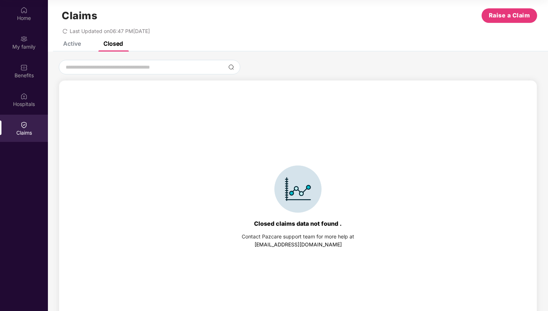
click at [72, 43] on div "Active" at bounding box center [72, 43] width 18 height 7
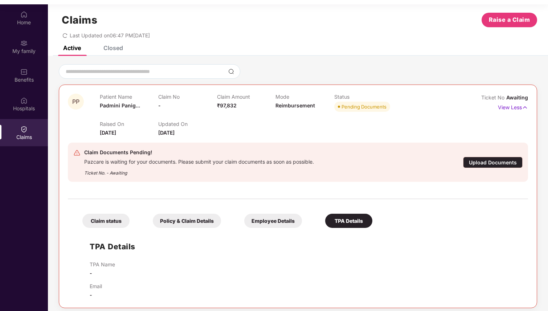
scroll to position [0, 0]
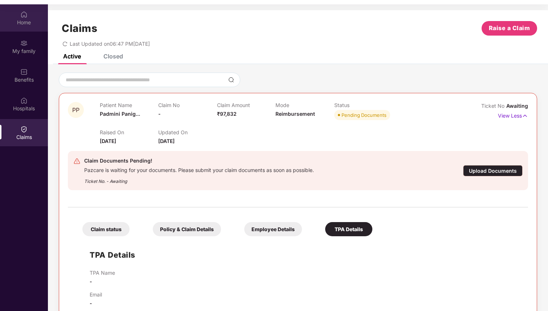
click at [22, 17] on img at bounding box center [23, 14] width 7 height 7
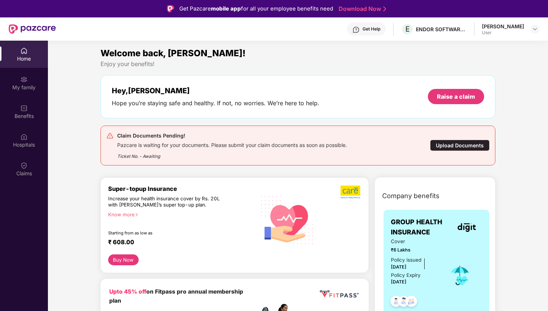
click at [368, 26] on div "Get Help" at bounding box center [372, 29] width 18 height 6
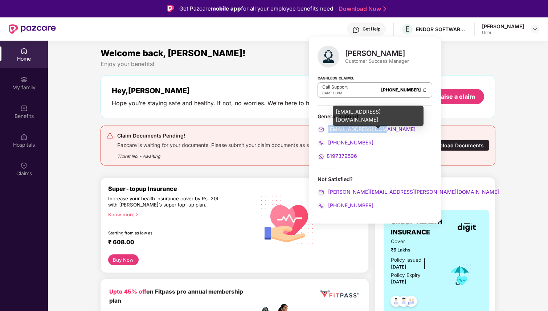
drag, startPoint x: 385, startPoint y: 127, endPoint x: 328, endPoint y: 127, distance: 57.0
click at [328, 127] on div "[EMAIL_ADDRESS][DOMAIN_NAME]" at bounding box center [375, 129] width 115 height 8
copy span "[EMAIL_ADDRESS][DOMAIN_NAME]"
